Goal: Book appointment/travel/reservation

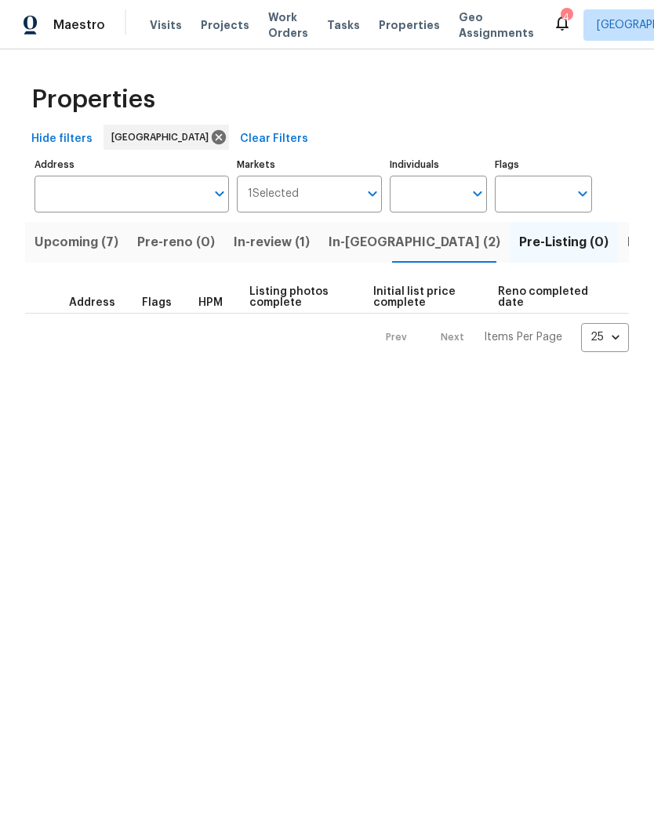
click at [158, 30] on span "Visits" at bounding box center [166, 25] width 32 height 16
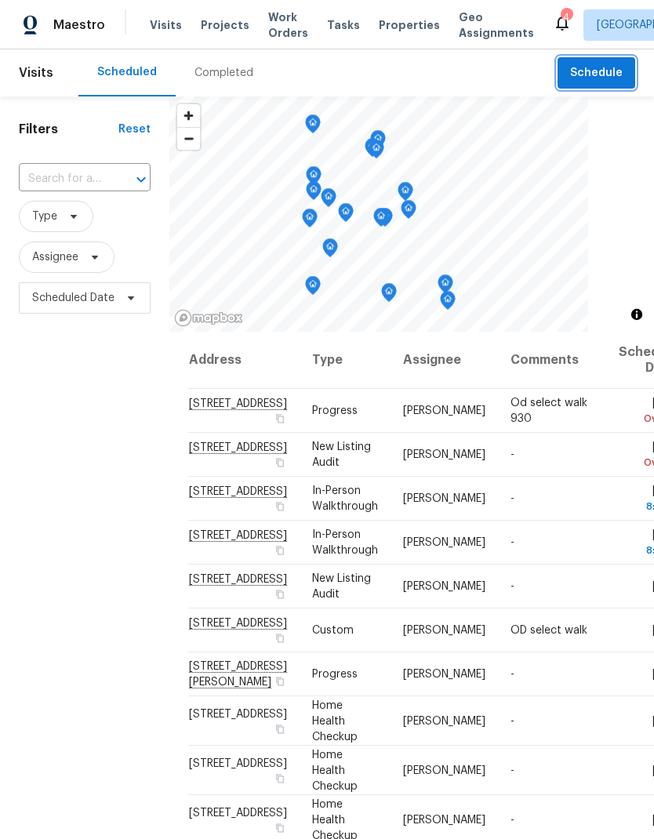
click at [607, 80] on span "Schedule" at bounding box center [596, 74] width 53 height 20
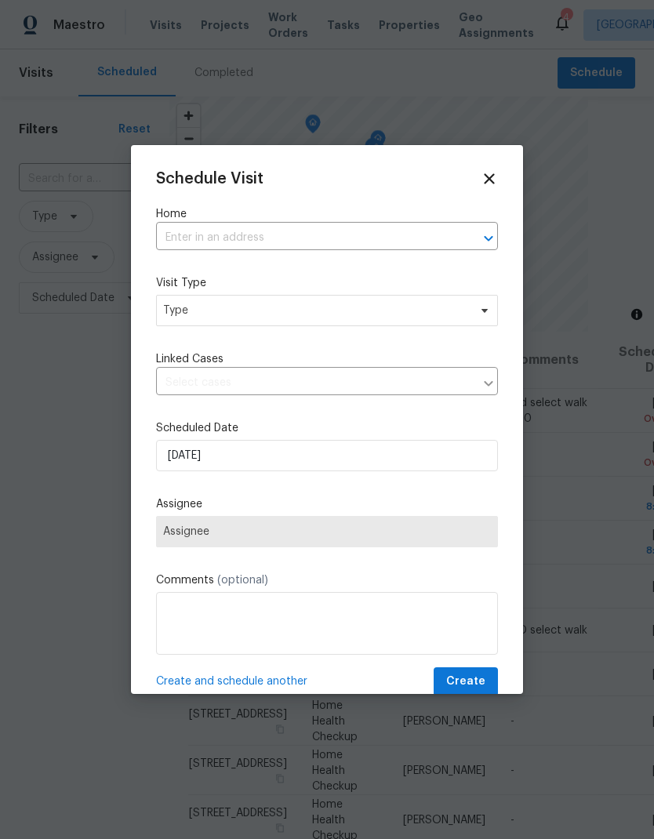
click at [188, 249] on input "text" at bounding box center [305, 238] width 298 height 24
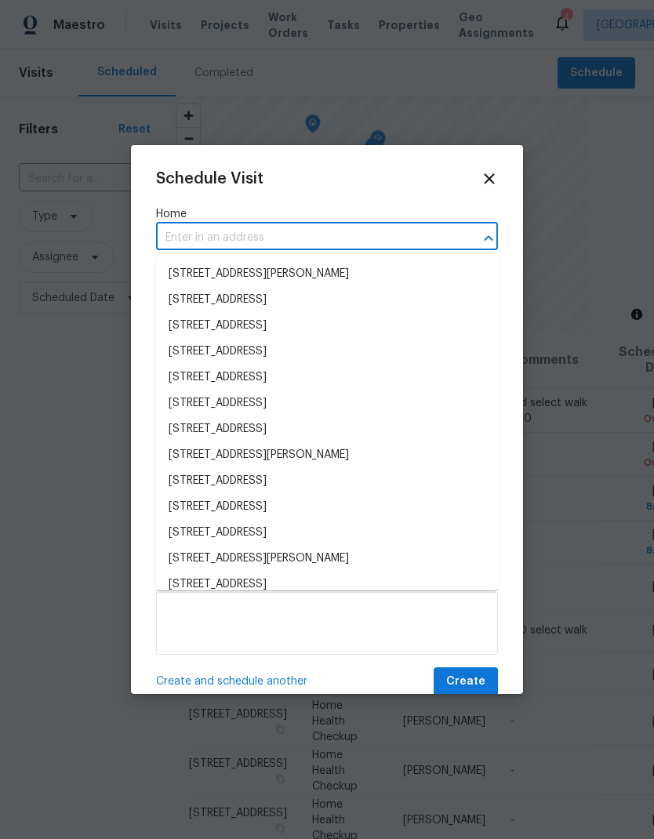
click at [188, 249] on input "text" at bounding box center [305, 238] width 298 height 24
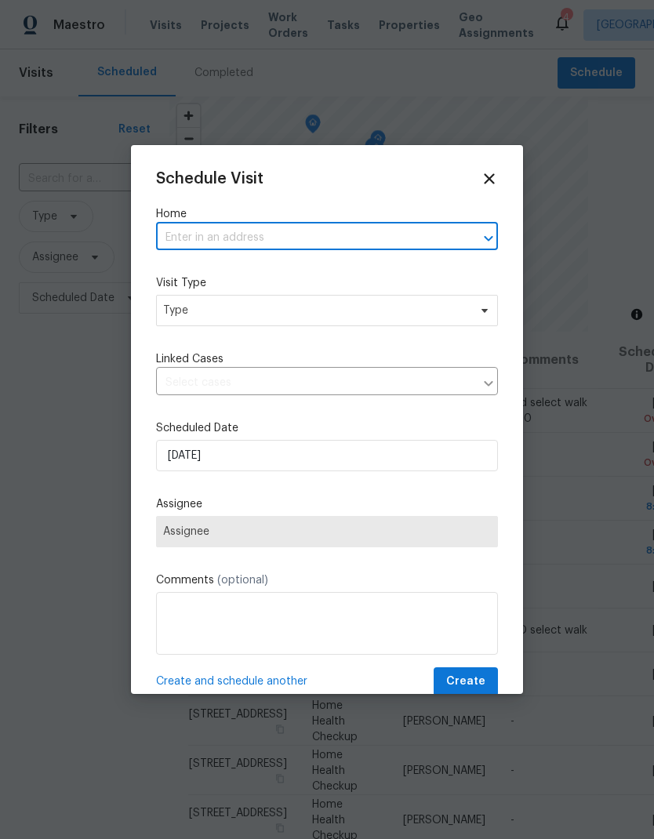
click at [187, 236] on input "text" at bounding box center [305, 238] width 298 height 24
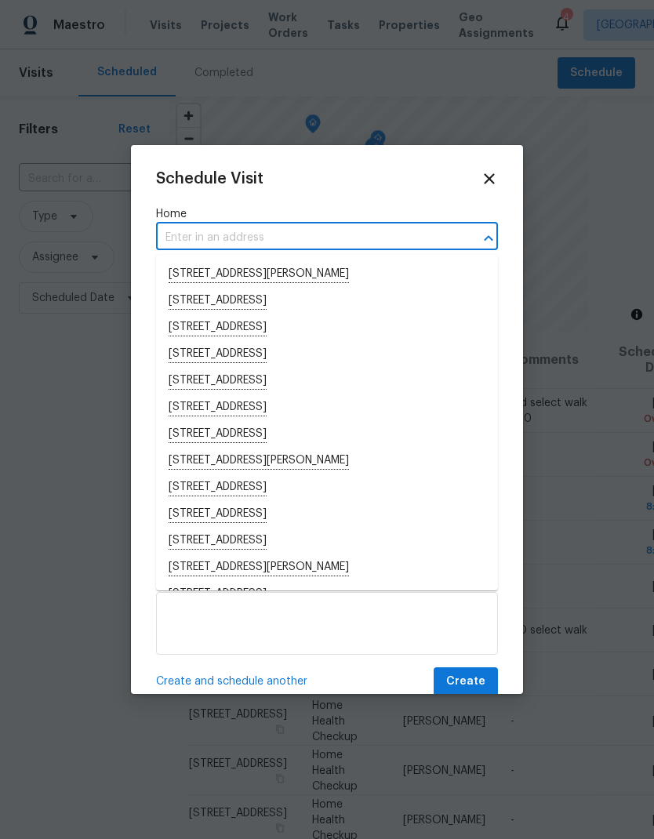
paste input "[STREET_ADDRESS]"
type input "[STREET_ADDRESS]"
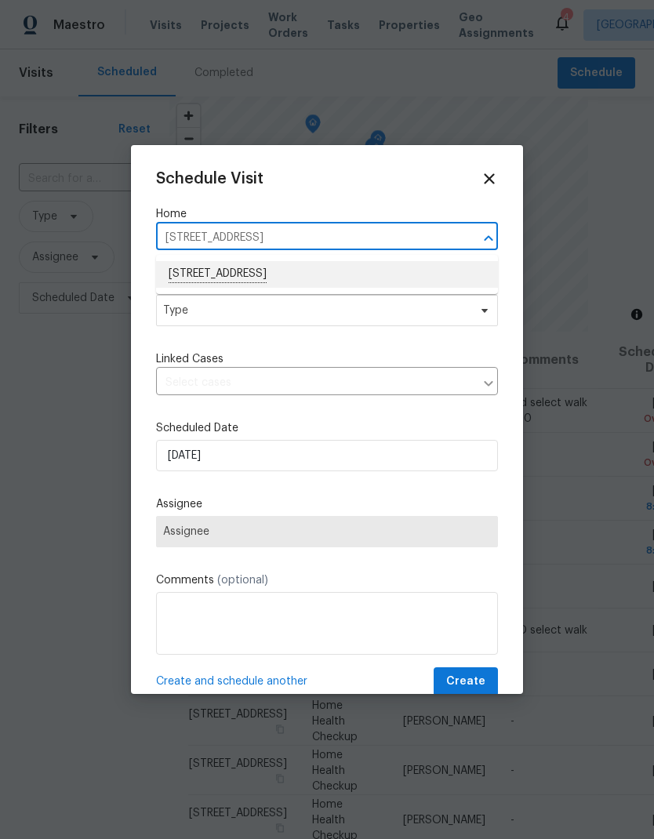
click at [199, 275] on li "[STREET_ADDRESS]" at bounding box center [327, 274] width 342 height 27
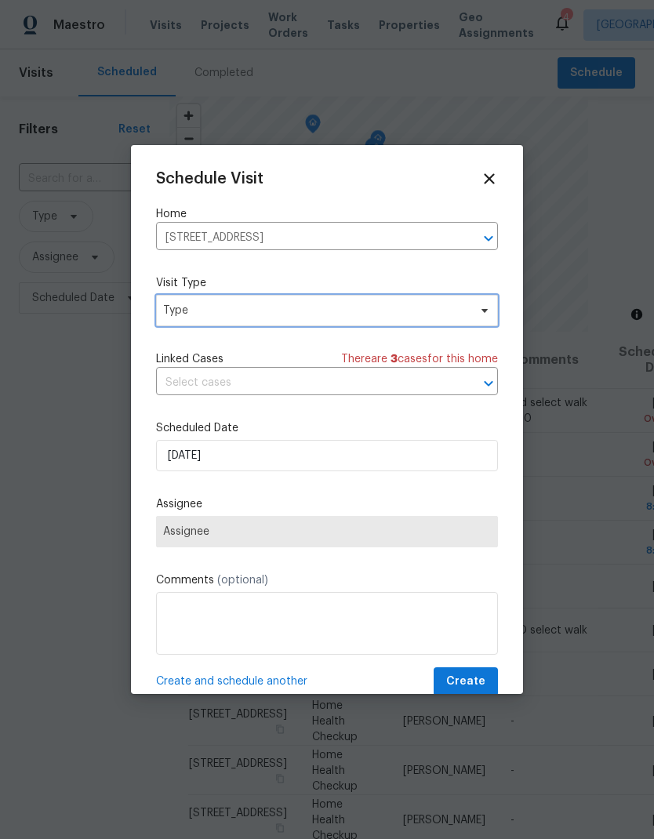
click at [177, 317] on span "Type" at bounding box center [315, 311] width 305 height 16
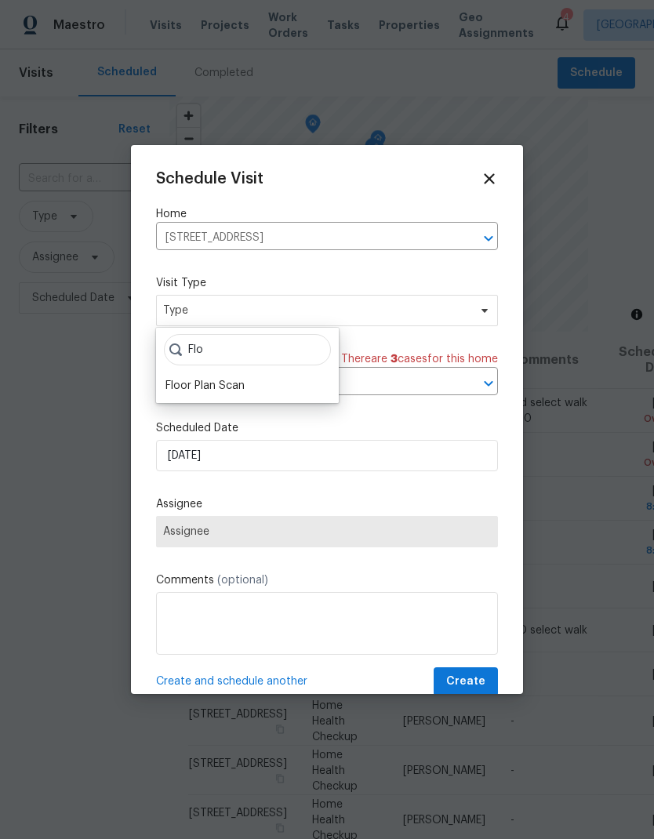
type input "Flo"
click at [188, 389] on div "Floor Plan Scan" at bounding box center [204, 386] width 79 height 16
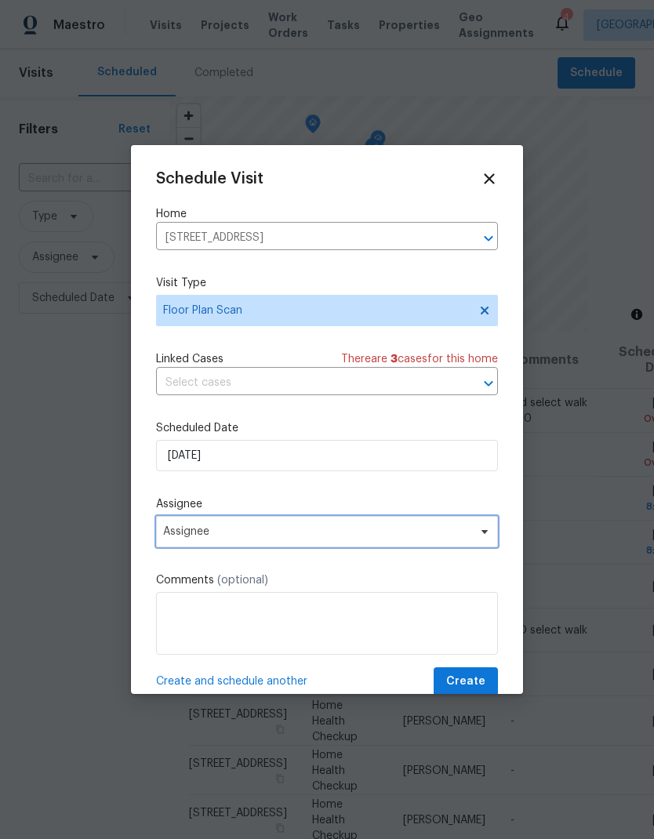
click at [187, 538] on span "Assignee" at bounding box center [316, 531] width 307 height 13
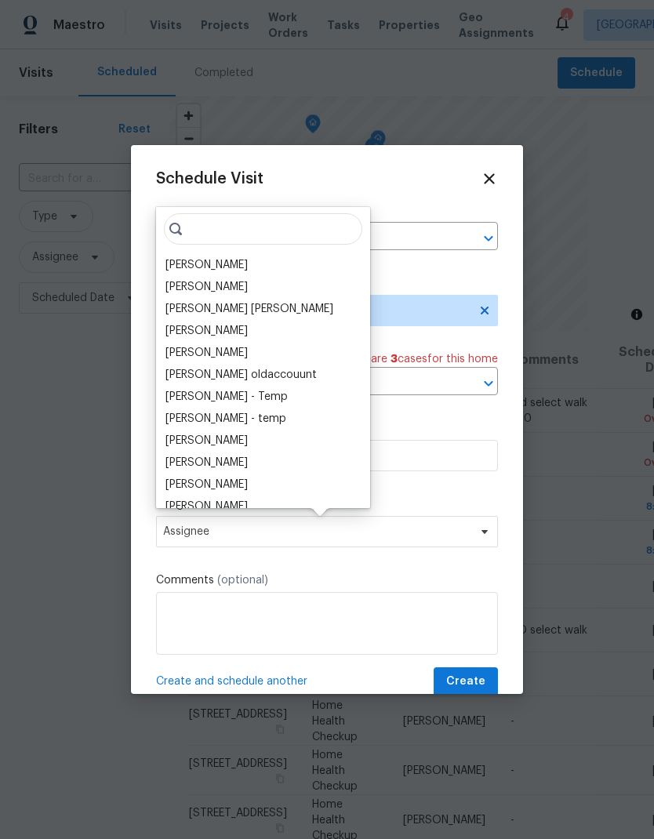
click at [176, 270] on div "[PERSON_NAME]" at bounding box center [206, 265] width 82 height 16
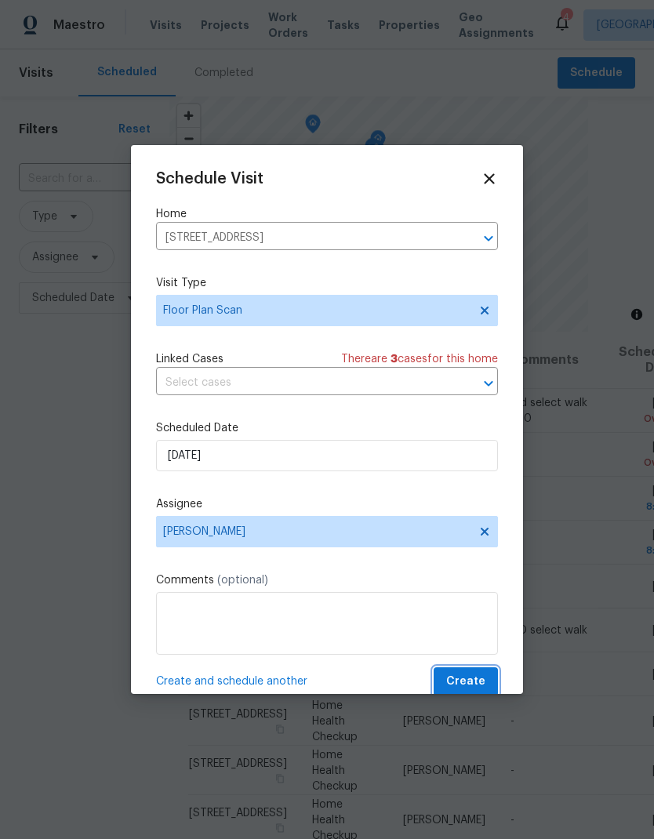
click at [472, 687] on span "Create" at bounding box center [465, 682] width 39 height 20
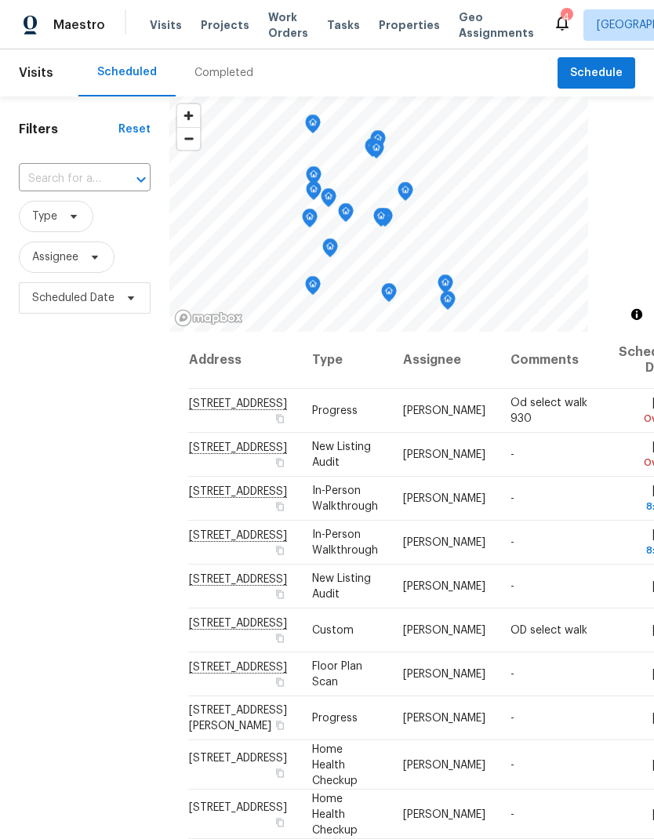
click at [11, 427] on div "Filters Reset ​ Type Assignee Scheduled Date" at bounding box center [84, 549] width 169 height 906
